Goal: Communication & Community: Participate in discussion

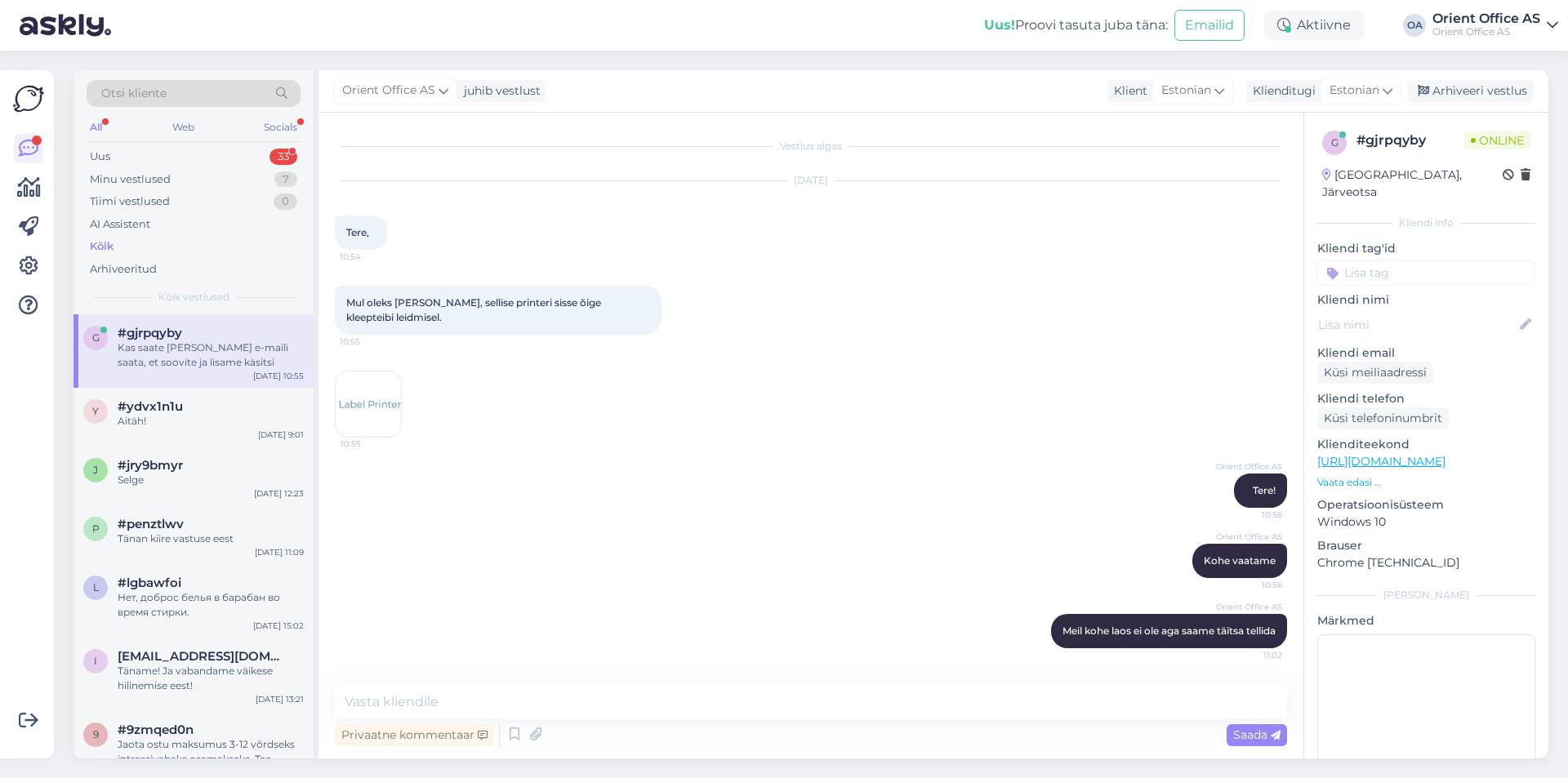
scroll to position [81, 0]
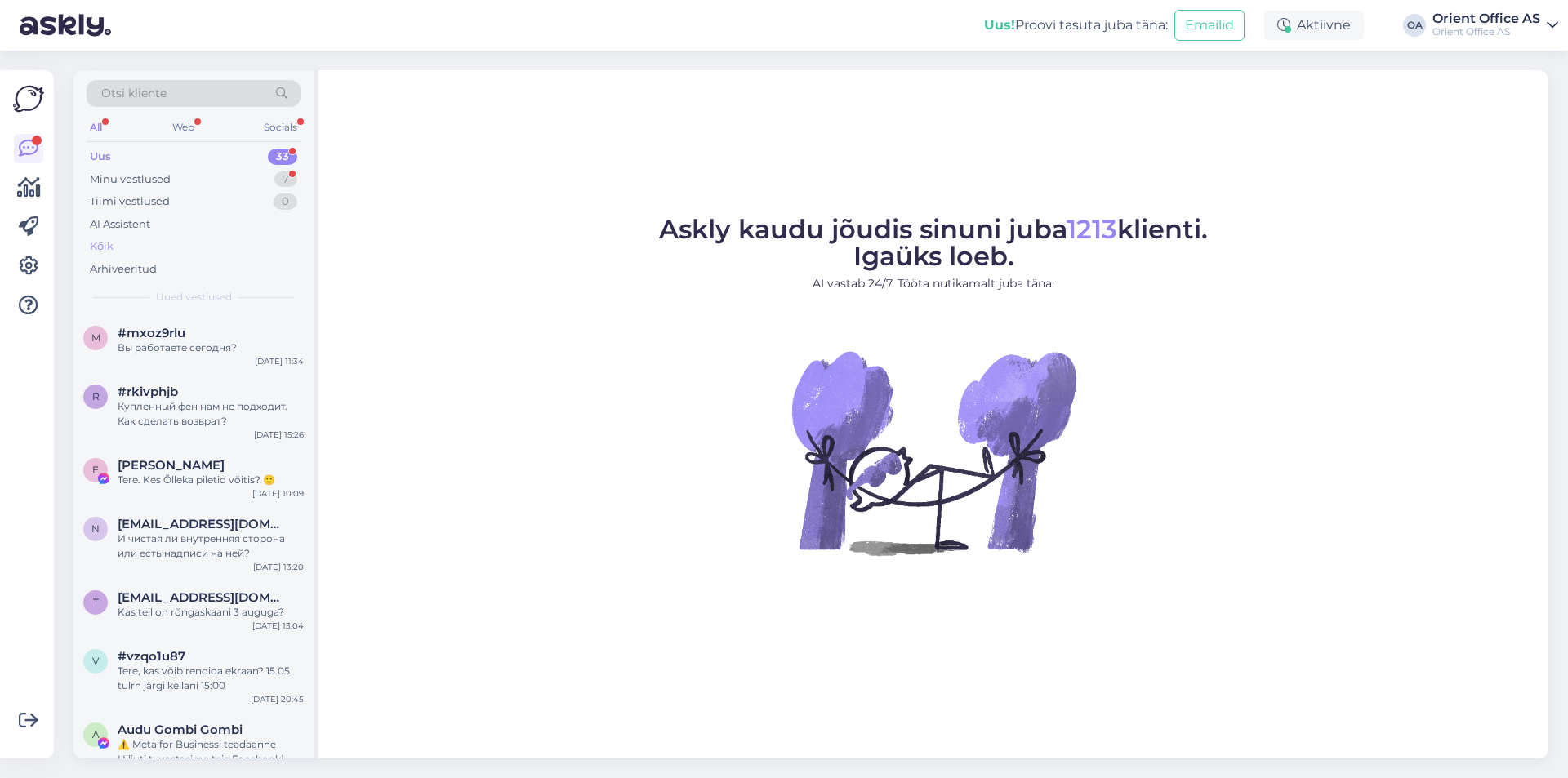
click at [165, 236] on div "Kõik" at bounding box center [193, 246] width 214 height 22
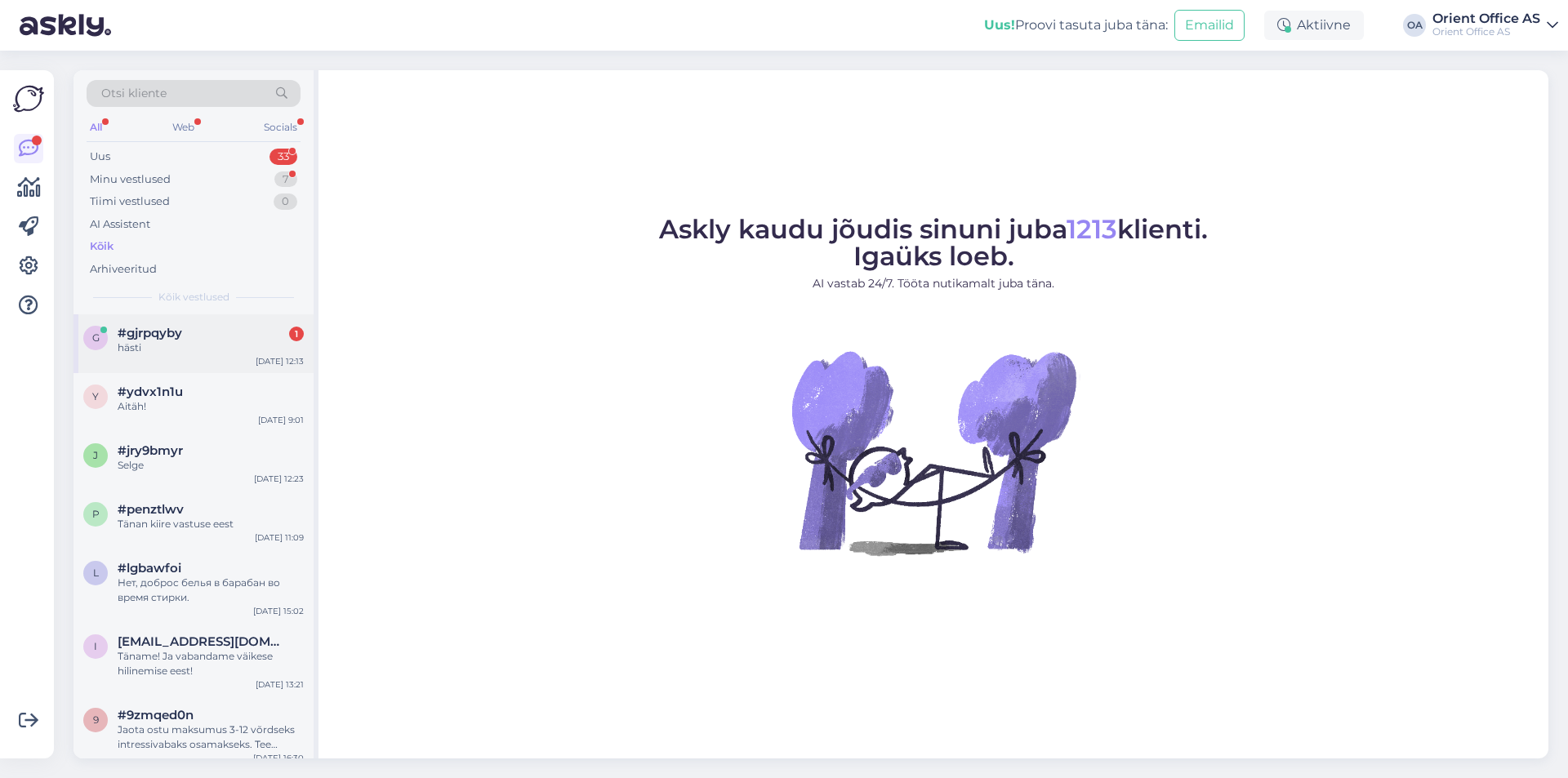
click at [185, 328] on div "#gjrpqyby 1" at bounding box center [211, 333] width 187 height 15
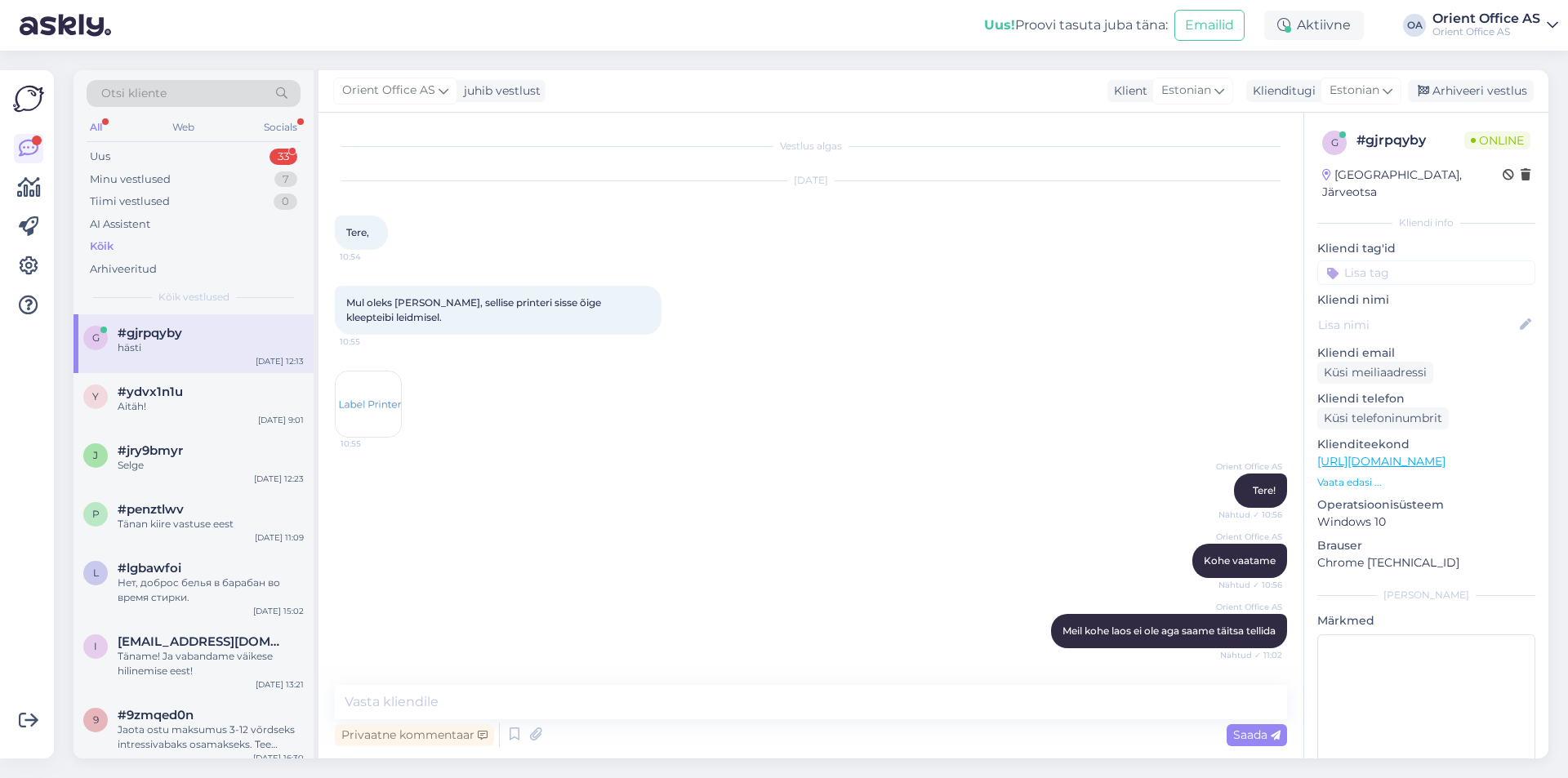
scroll to position [151, 0]
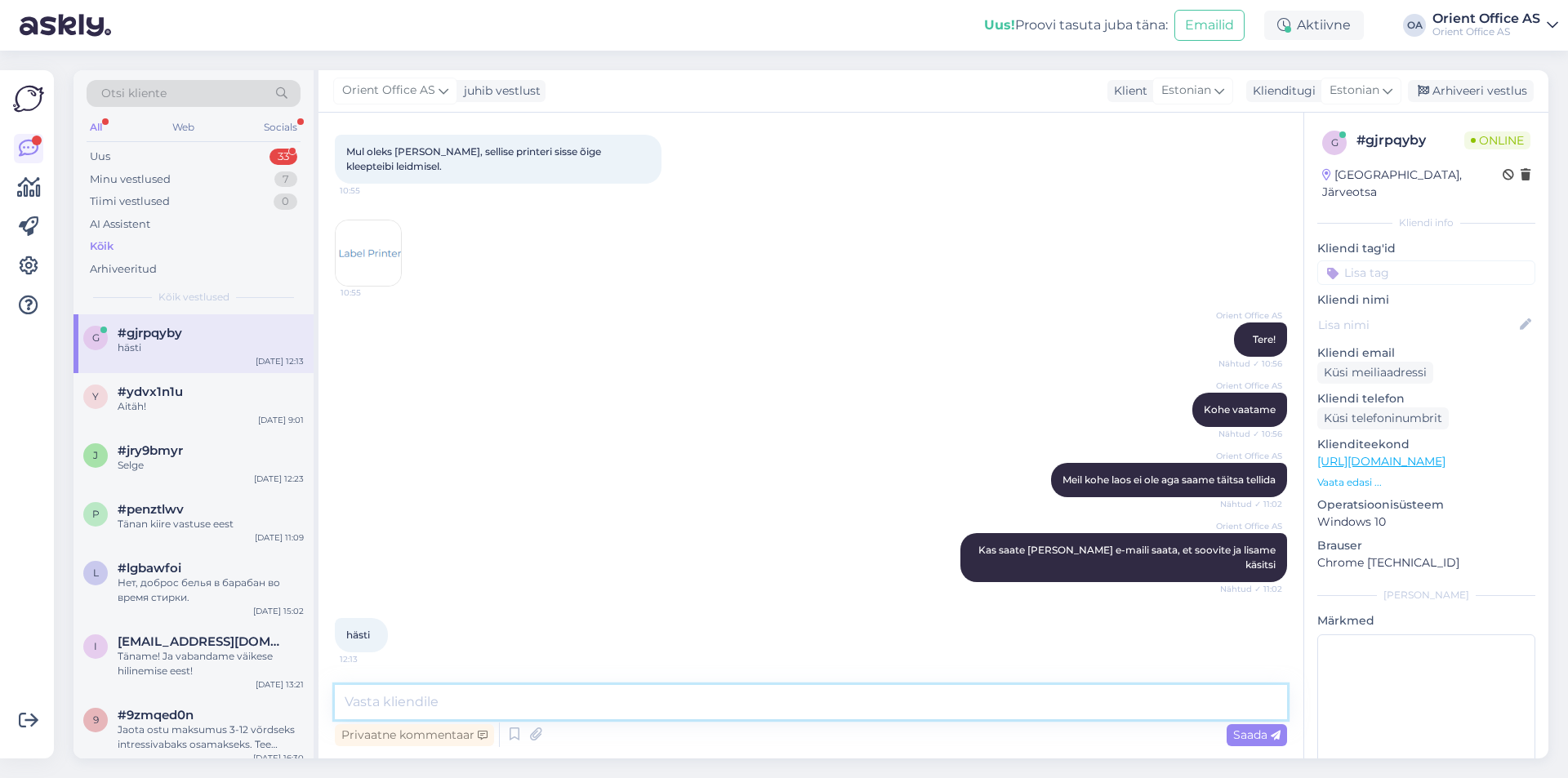
click at [502, 699] on textarea at bounding box center [811, 701] width 952 height 34
click at [502, 698] on textarea at bounding box center [811, 701] width 952 height 34
click at [565, 426] on div "Orient Office AS Kohe vaatame Nähtud ✓ 10:56" at bounding box center [811, 410] width 952 height 70
click at [131, 389] on span "#ydvx1n1u" at bounding box center [150, 392] width 65 height 15
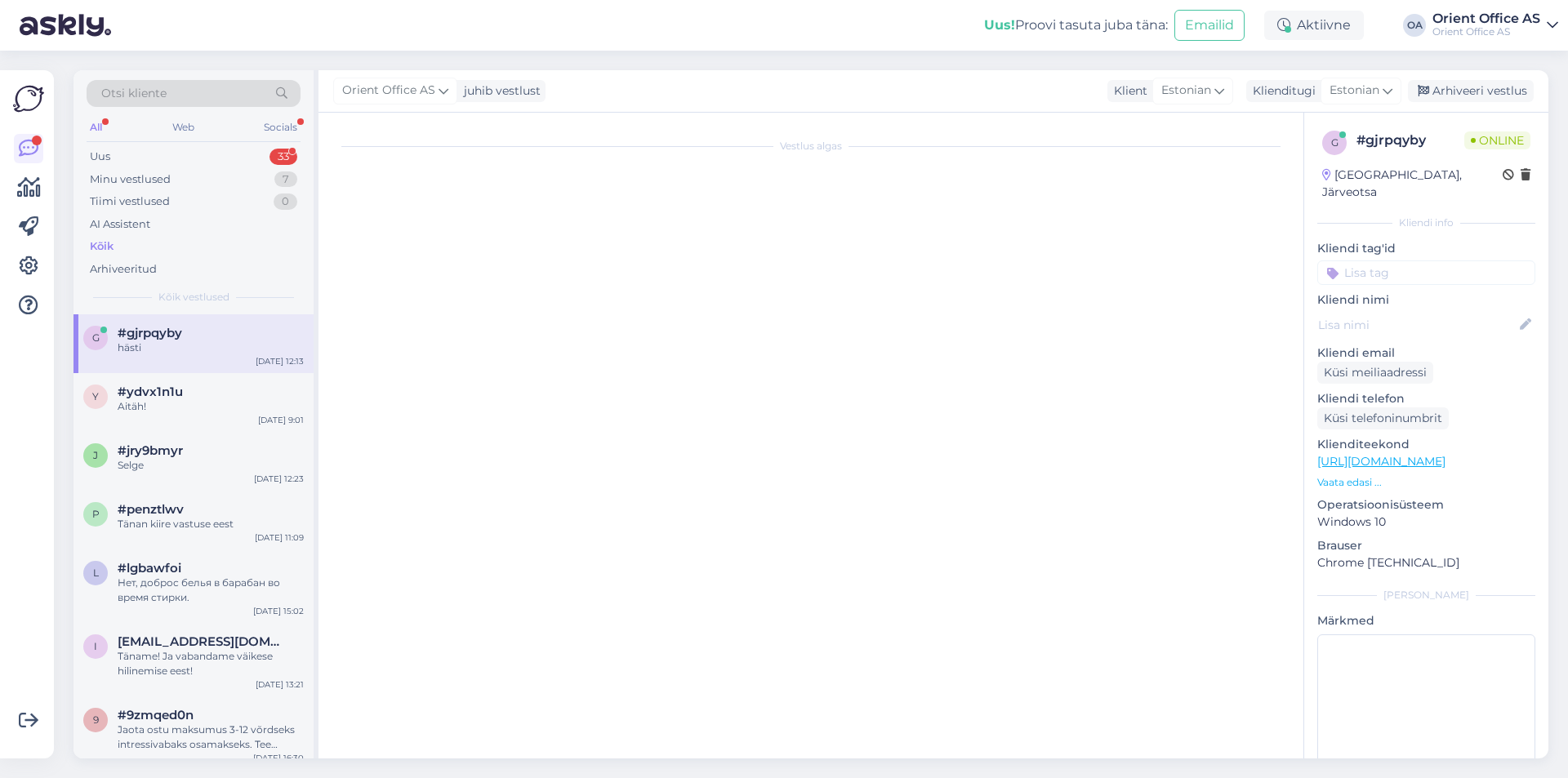
drag, startPoint x: 142, startPoint y: 357, endPoint x: 169, endPoint y: 342, distance: 30.9
click at [142, 355] on div "g #gjrpqyby hästi [DATE] 12:13" at bounding box center [193, 343] width 240 height 59
